Goal: Task Accomplishment & Management: Complete application form

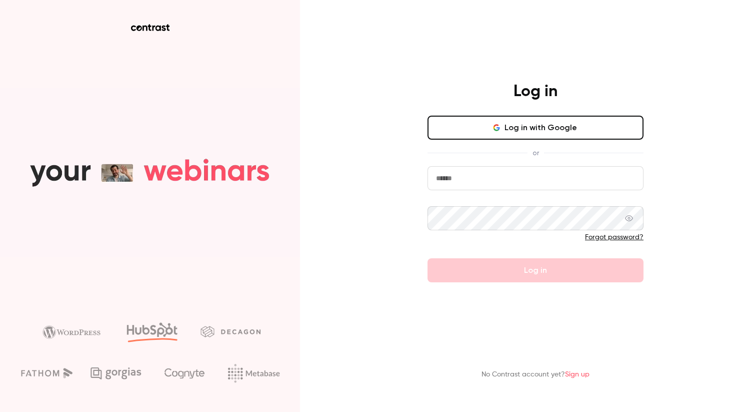
click at [480, 181] on input "email" at bounding box center [536, 178] width 216 height 24
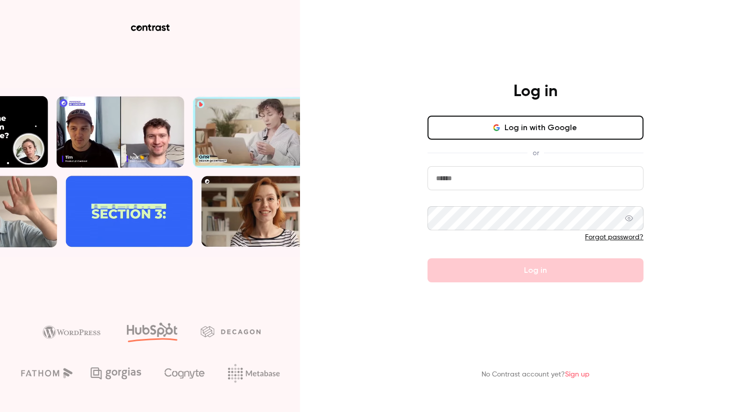
click at [453, 126] on button "Log in with Google" at bounding box center [536, 128] width 216 height 24
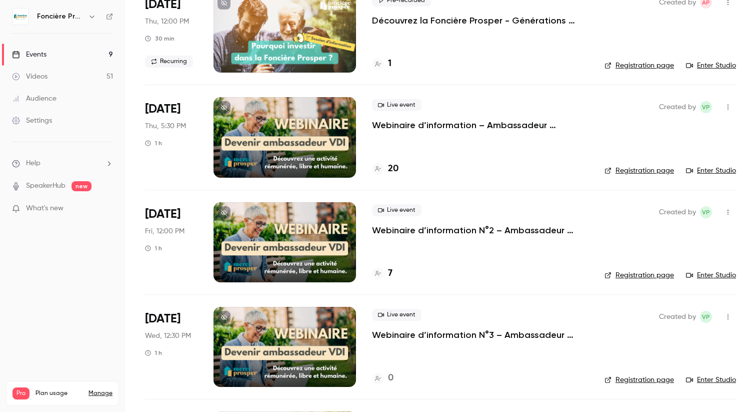
scroll to position [96, 0]
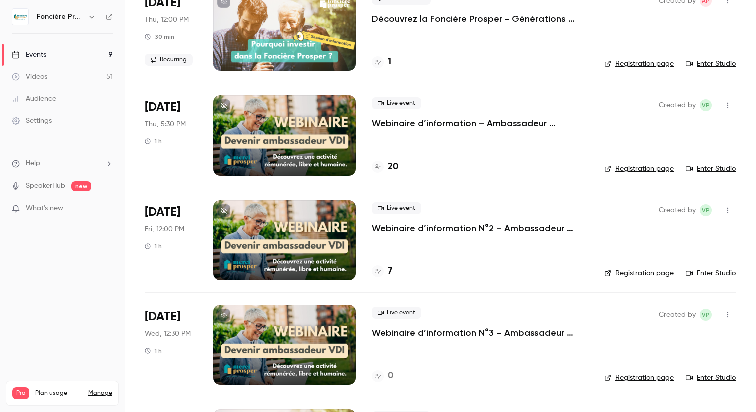
click at [446, 140] on div "Live event Webinaire d’information – Ambassadeur [PERSON_NAME] en VDI 20" at bounding box center [480, 135] width 217 height 80
click at [432, 125] on p "Webinaire d’information – Ambassadeur [PERSON_NAME] en VDI" at bounding box center [480, 123] width 217 height 12
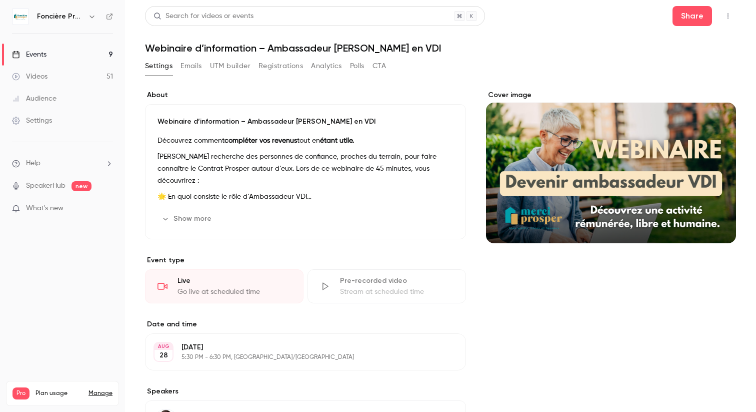
click at [278, 66] on button "Registrations" at bounding box center [281, 66] width 45 height 16
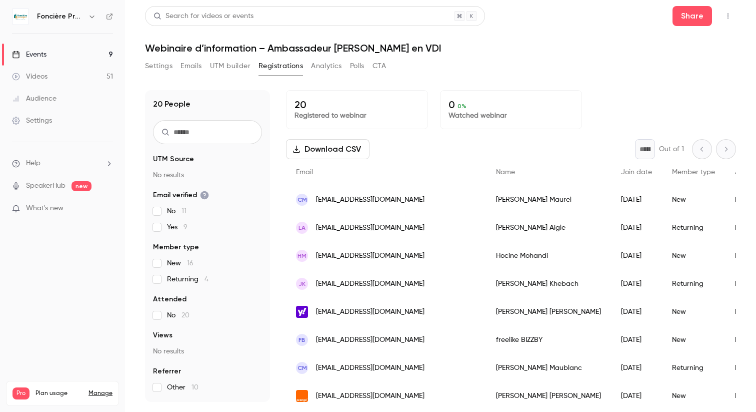
click at [151, 69] on button "Settings" at bounding box center [159, 66] width 28 height 16
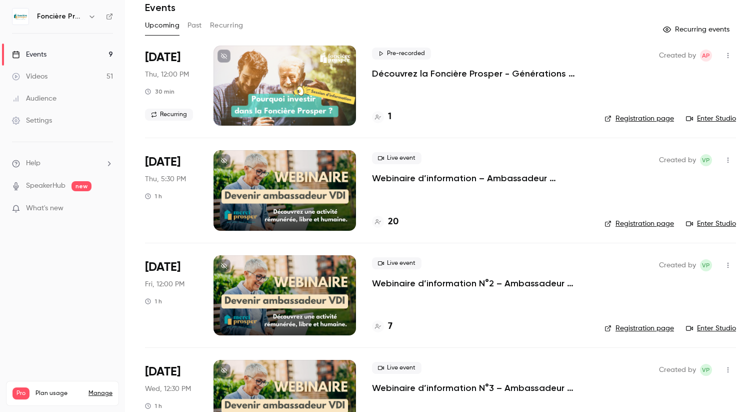
scroll to position [43, 0]
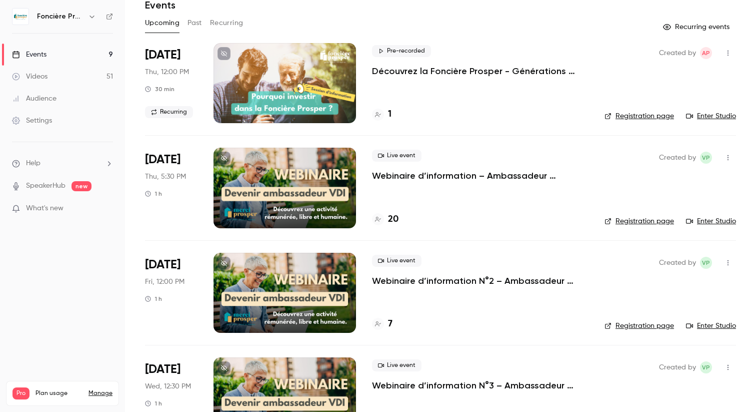
click at [394, 221] on h4 "20" at bounding box center [393, 220] width 11 height 14
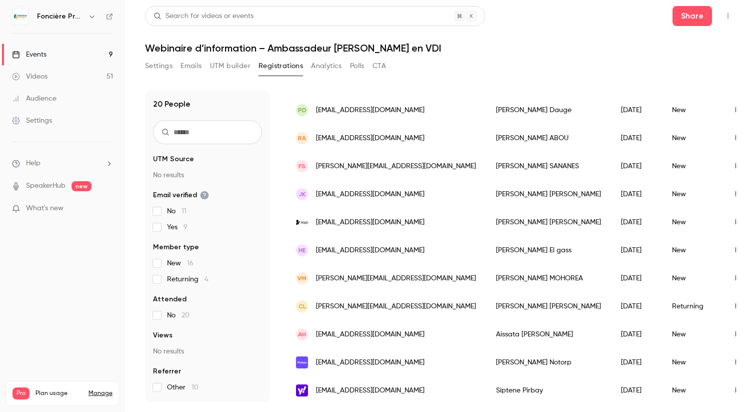
scroll to position [344, 0]
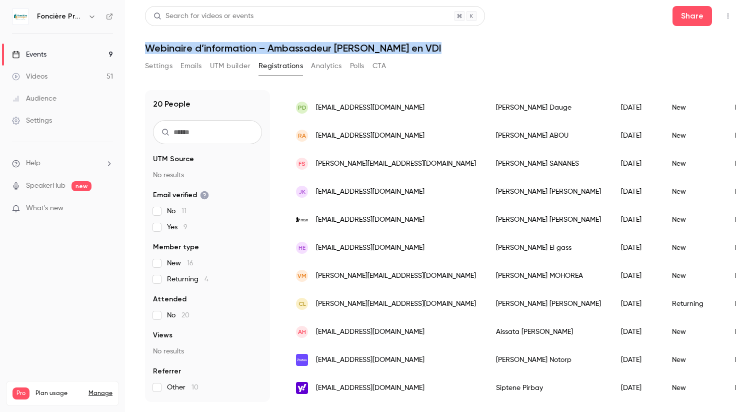
drag, startPoint x: 145, startPoint y: 45, endPoint x: 453, endPoint y: 49, distance: 307.6
click at [453, 49] on main "Search for videos or events Share Webinaire d’information – Ambassadeur Merci P…" at bounding box center [440, 206] width 631 height 412
click at [453, 49] on h1 "Webinaire d’information – Ambassadeur [PERSON_NAME] en VDI" at bounding box center [440, 48] width 591 height 12
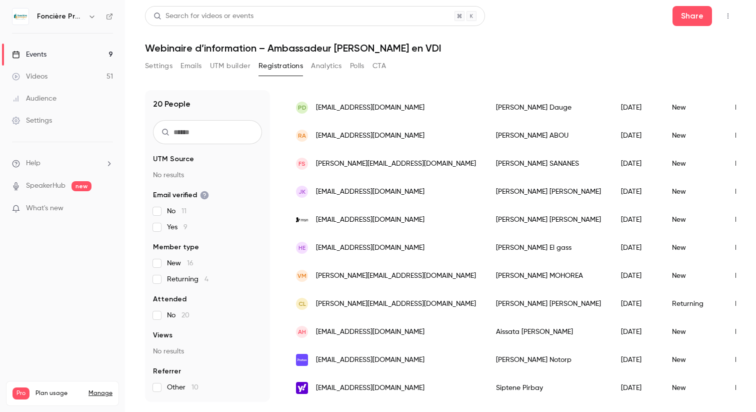
click at [51, 55] on link "Events 9" at bounding box center [62, 55] width 125 height 22
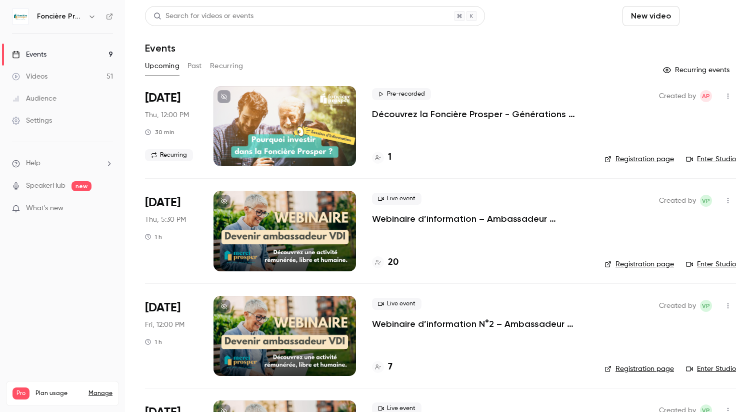
click at [710, 10] on button "Schedule" at bounding box center [710, 16] width 53 height 20
click at [684, 44] on div "One time event" at bounding box center [690, 44] width 76 height 10
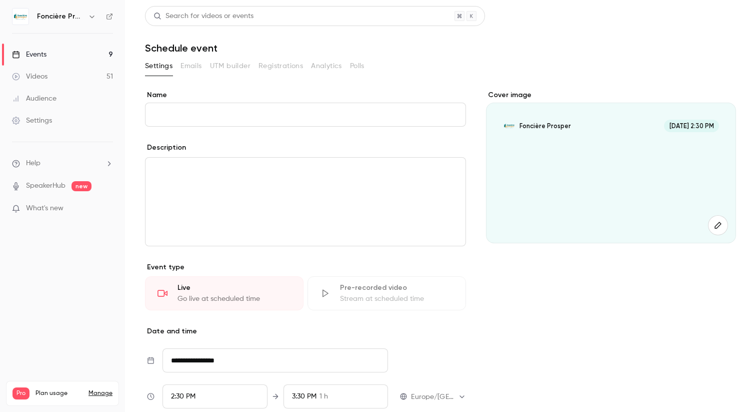
type input "*"
